Goal: Navigation & Orientation: Find specific page/section

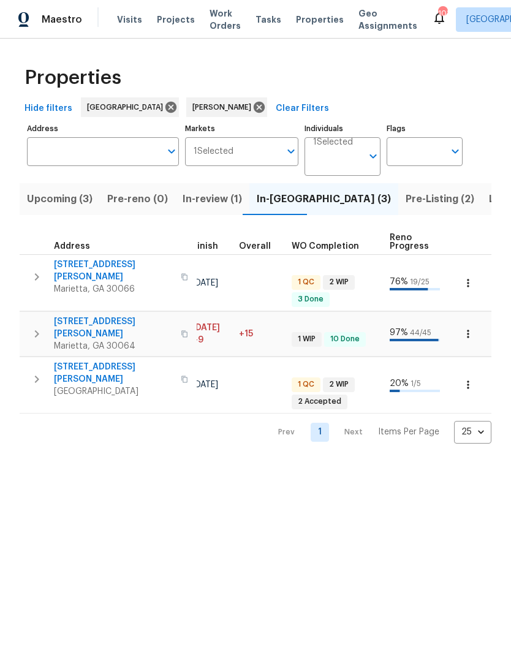
scroll to position [0, 371]
click at [406, 205] on span "Pre-Listing (2)" at bounding box center [440, 199] width 69 height 17
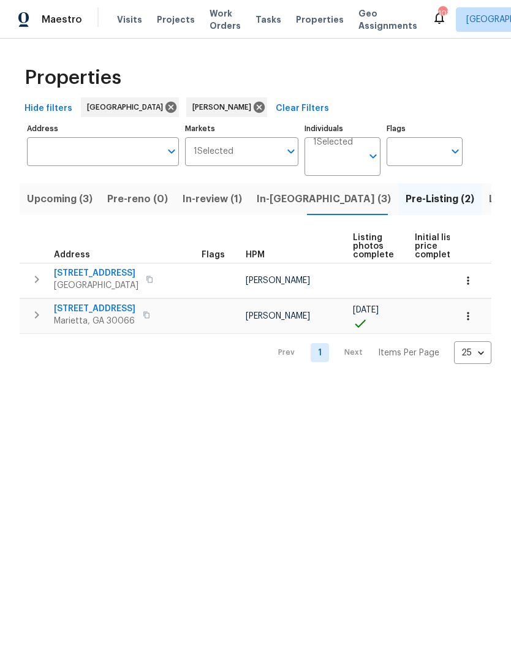
click at [89, 270] on span "503 Rendezvous Rd" at bounding box center [96, 273] width 85 height 12
click at [270, 196] on span "In-reno (3)" at bounding box center [324, 199] width 134 height 17
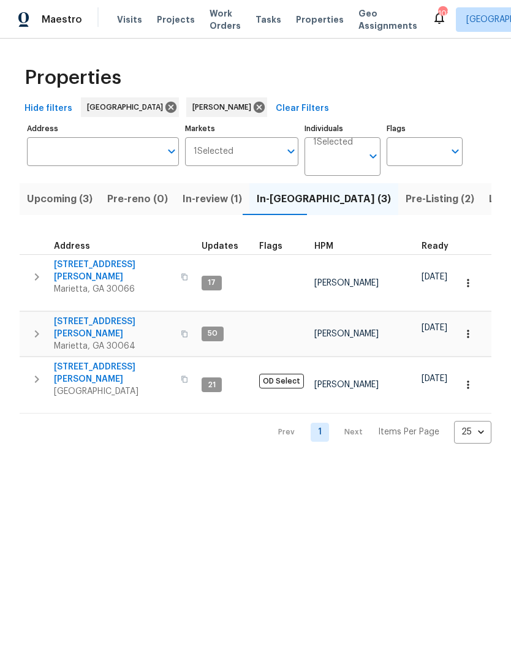
click at [99, 283] on span "Marietta, GA 30066" at bounding box center [114, 289] width 120 height 12
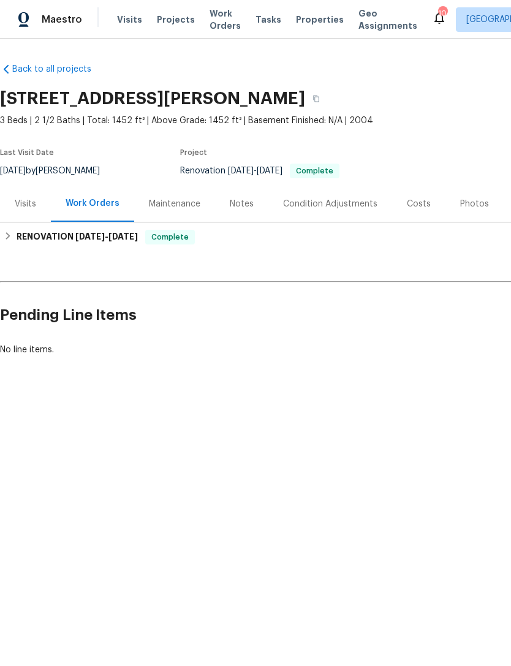
click at [467, 208] on div "Photos" at bounding box center [474, 204] width 29 height 12
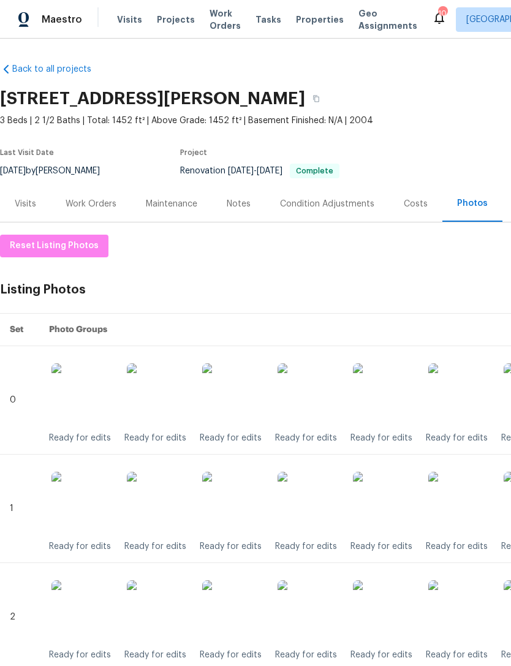
click at [25, 199] on div "Visits" at bounding box center [25, 204] width 21 height 12
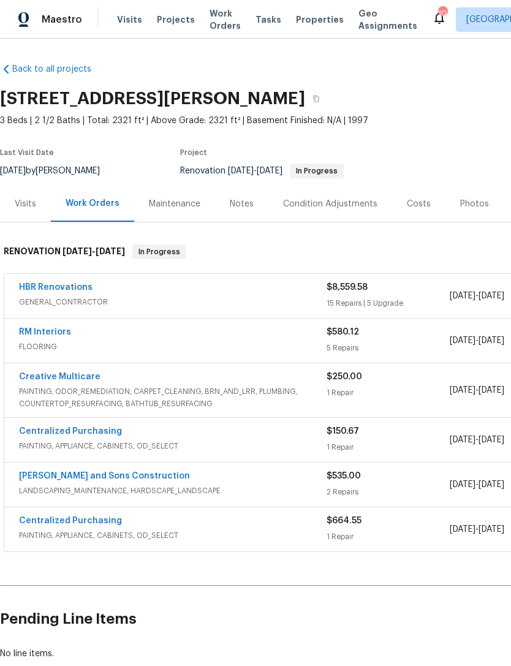
click at [464, 202] on div "Photos" at bounding box center [474, 204] width 29 height 12
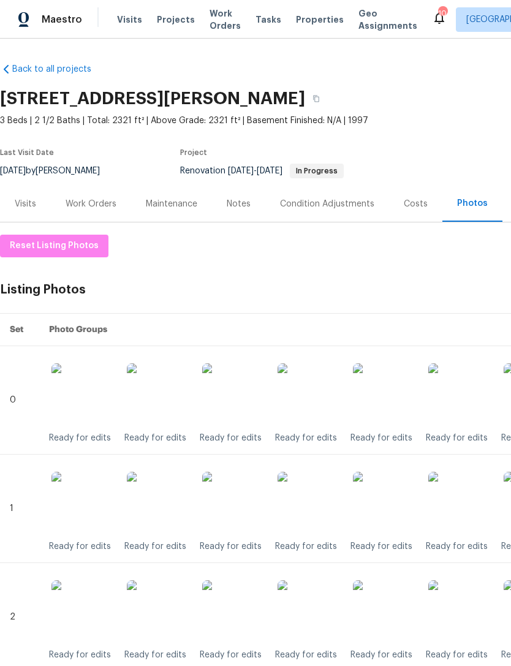
click at [23, 208] on div "Visits" at bounding box center [25, 204] width 21 height 12
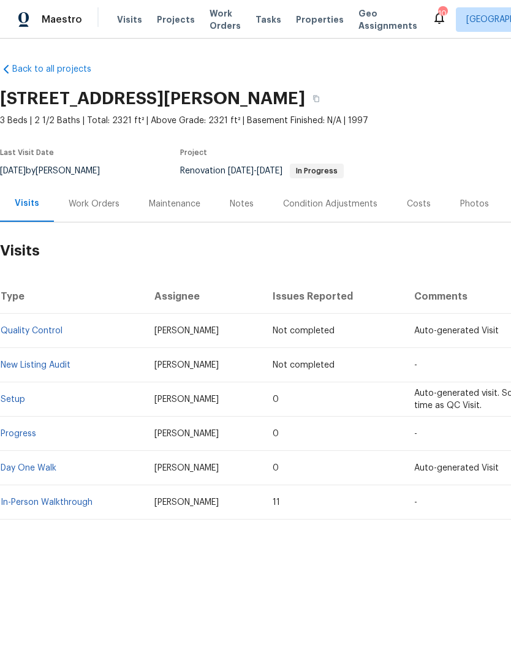
click at [78, 201] on div "Work Orders" at bounding box center [94, 204] width 51 height 12
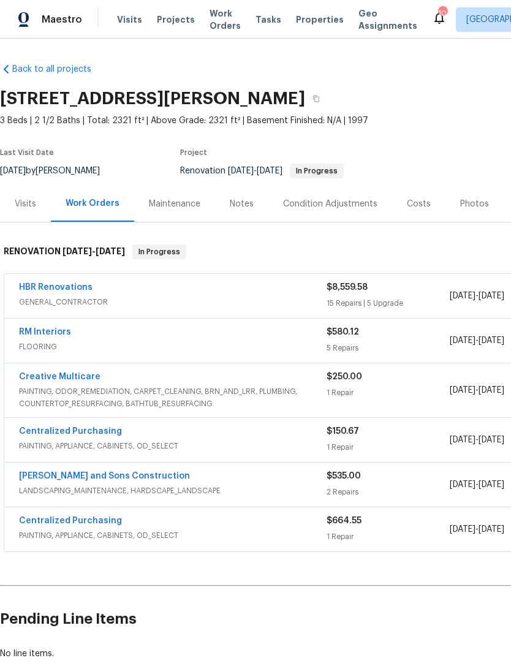
click at [233, 205] on div "Notes" at bounding box center [242, 204] width 24 height 12
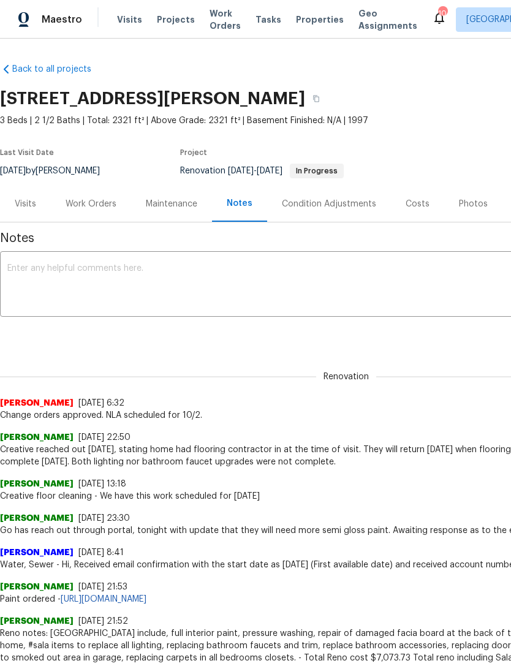
click at [18, 199] on div "Visits" at bounding box center [25, 204] width 21 height 12
